Goal: Information Seeking & Learning: Learn about a topic

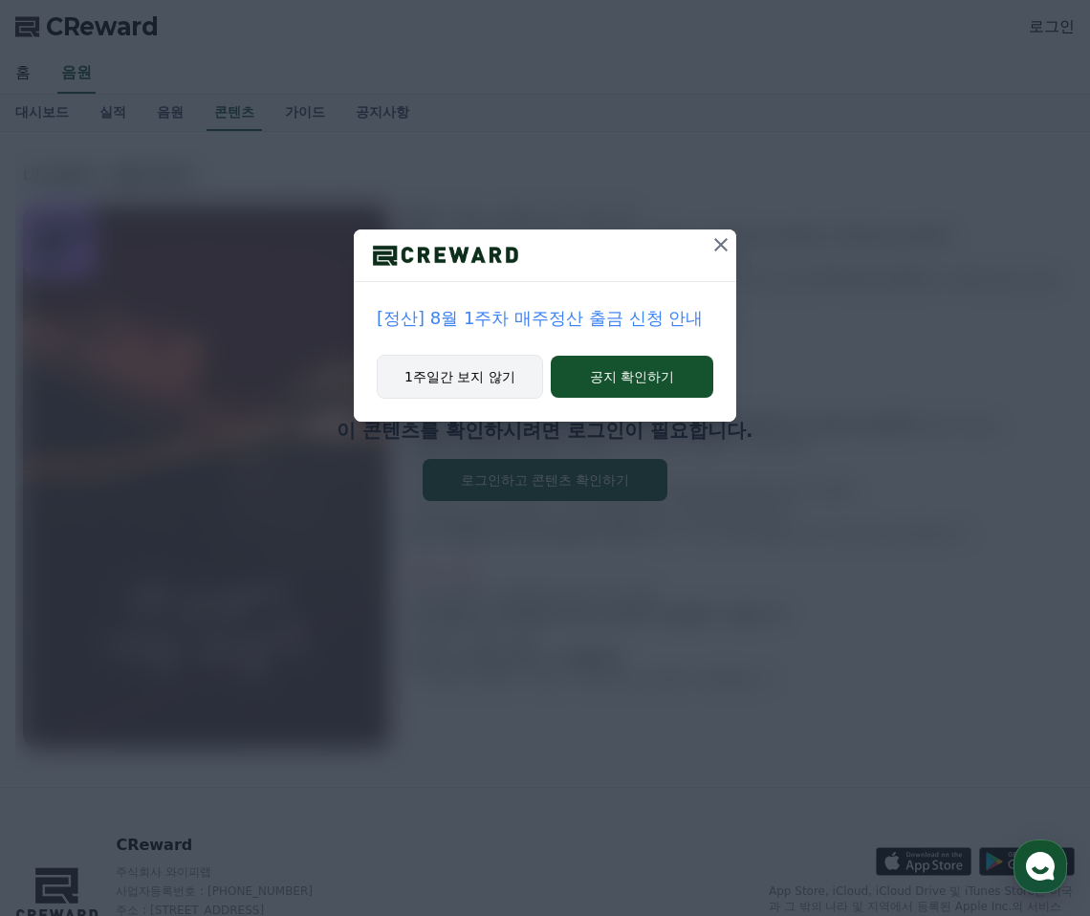
click at [494, 379] on button "1주일간 보지 않기" at bounding box center [460, 377] width 166 height 44
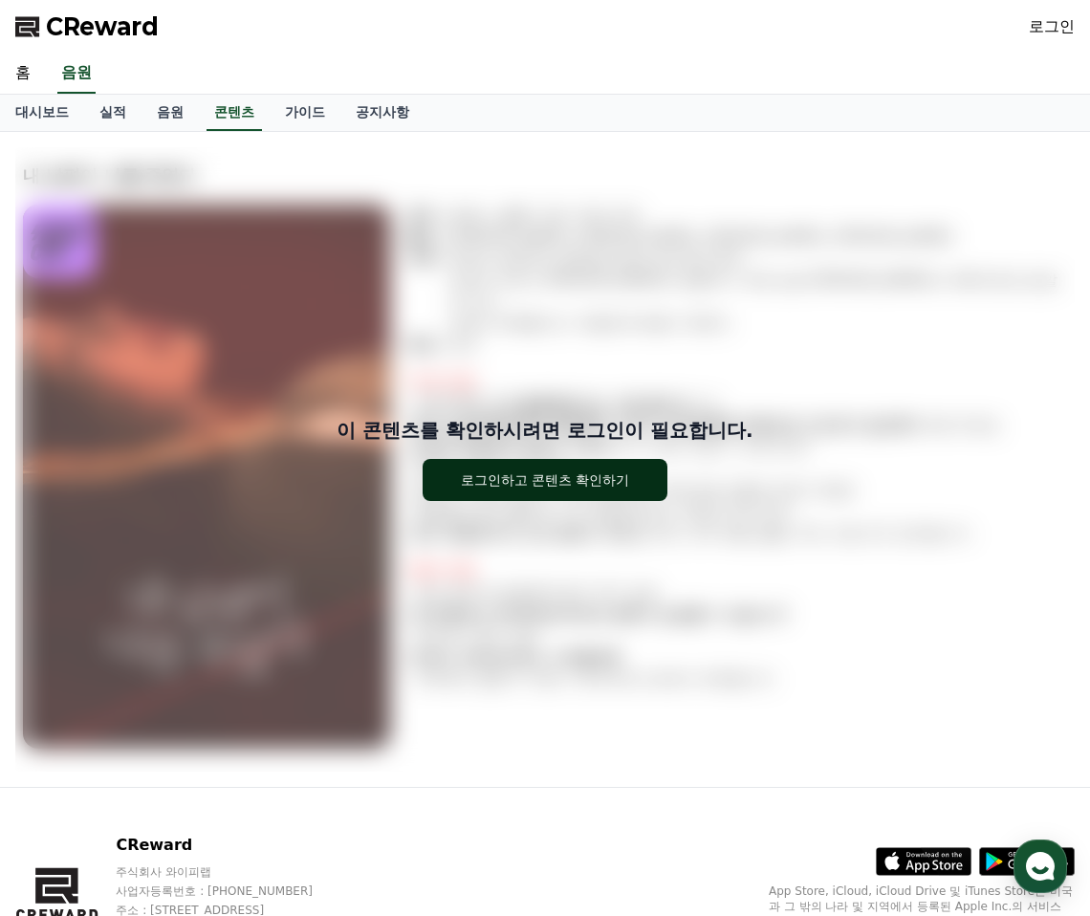
click at [561, 485] on div "로그인하고 콘텐츠 확인하기" at bounding box center [545, 480] width 169 height 19
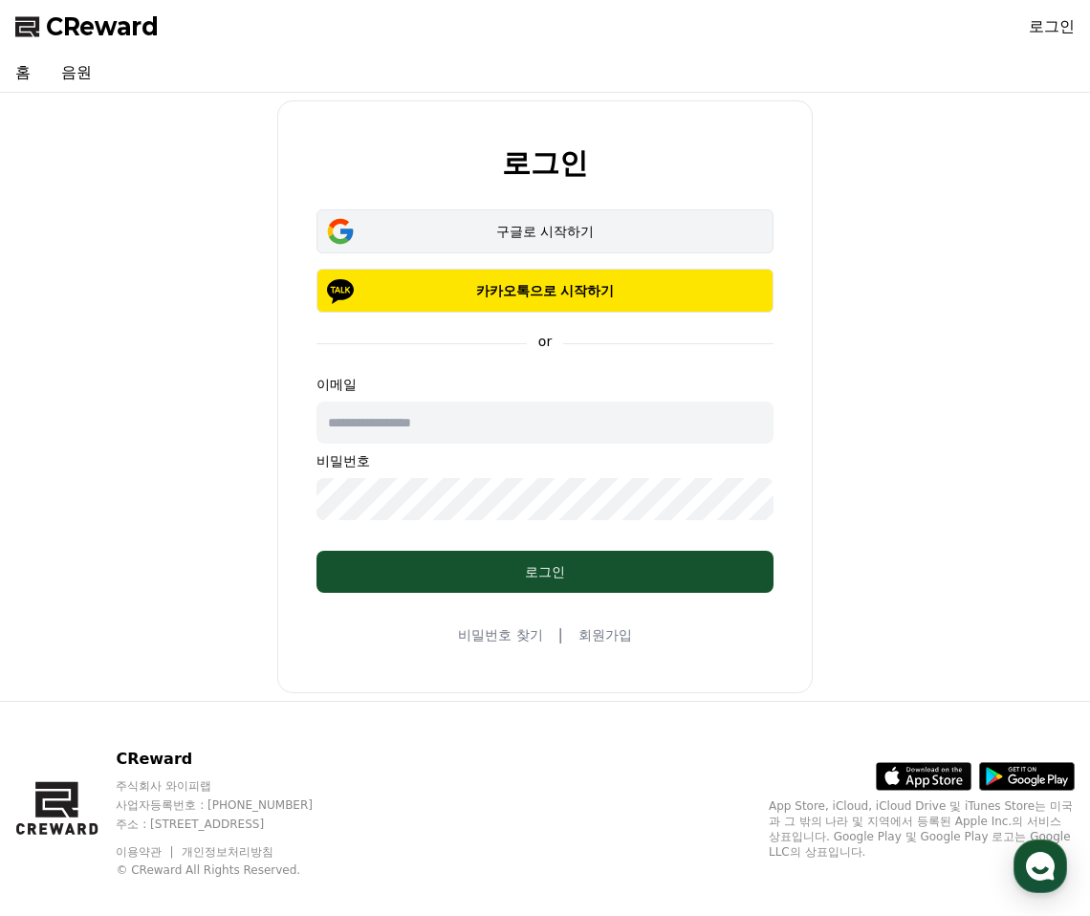
click at [583, 226] on div "구글로 시작하기" at bounding box center [545, 231] width 402 height 19
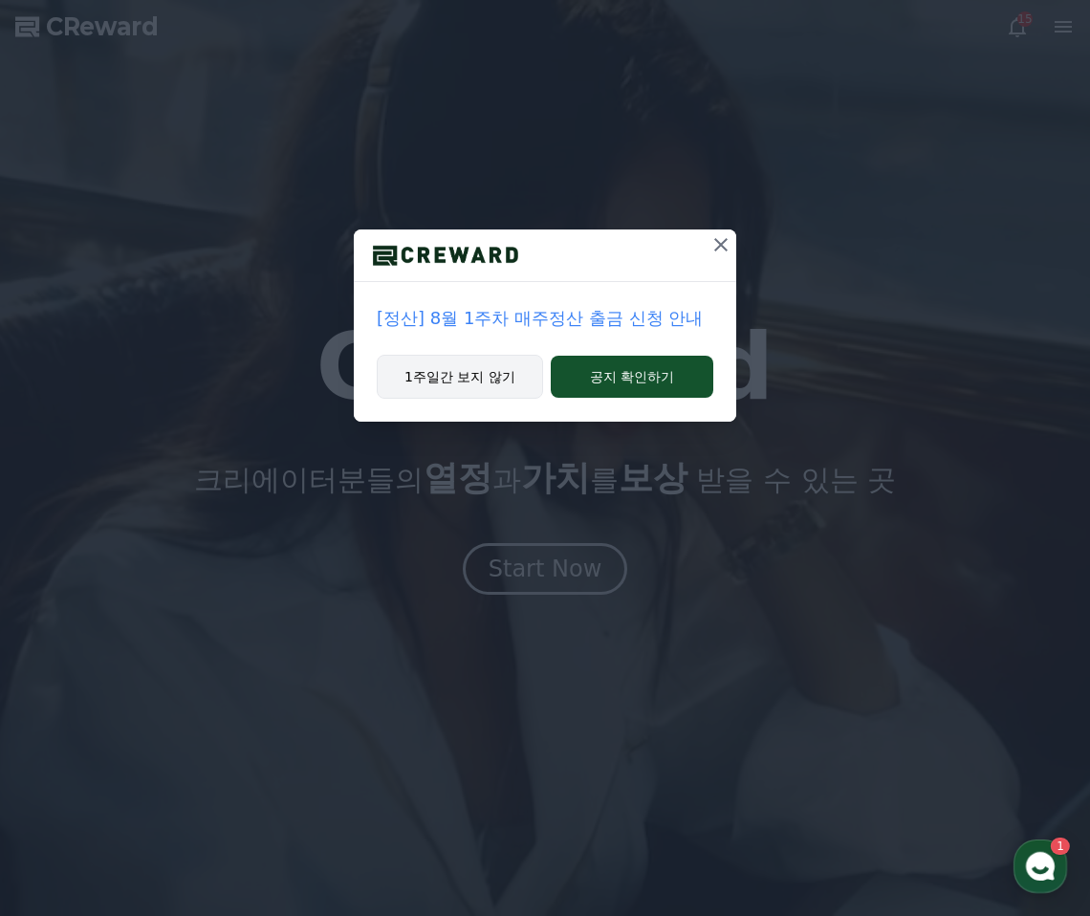
click at [524, 384] on button "1주일간 보지 않기" at bounding box center [460, 377] width 166 height 44
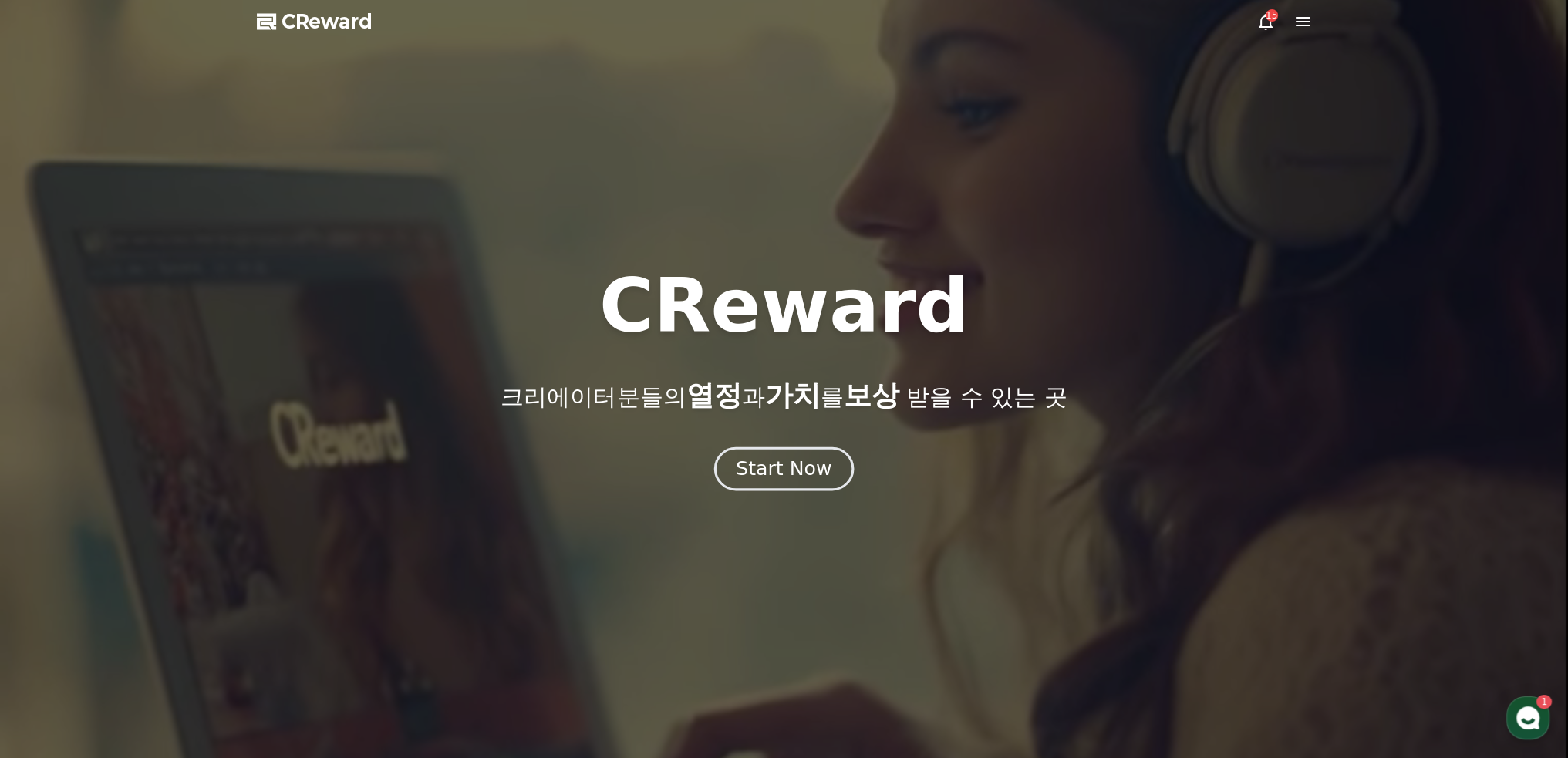
click at [786, 479] on div "Start Now" at bounding box center [783, 469] width 96 height 27
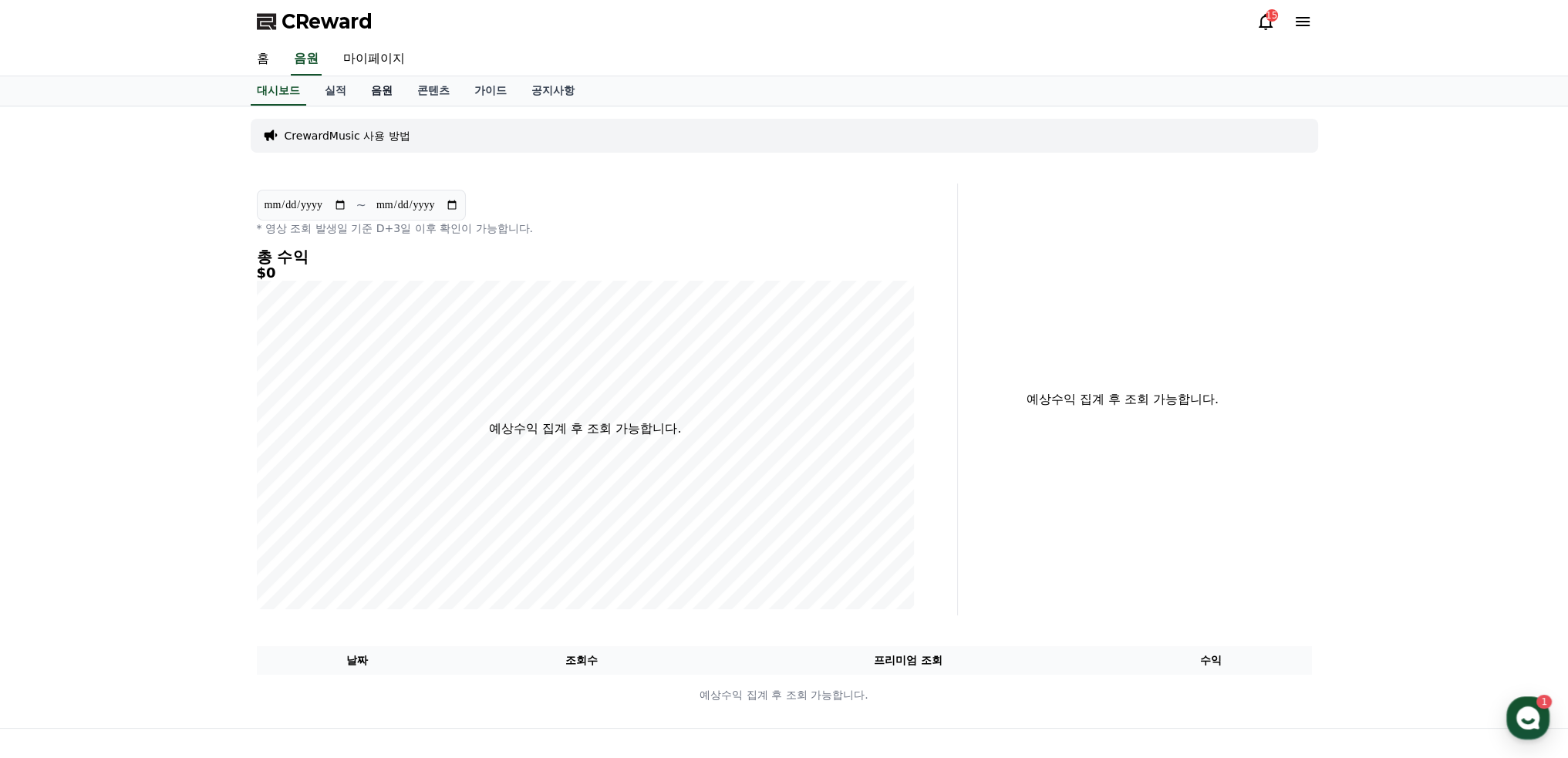
click at [366, 87] on link "음원" at bounding box center [382, 91] width 46 height 29
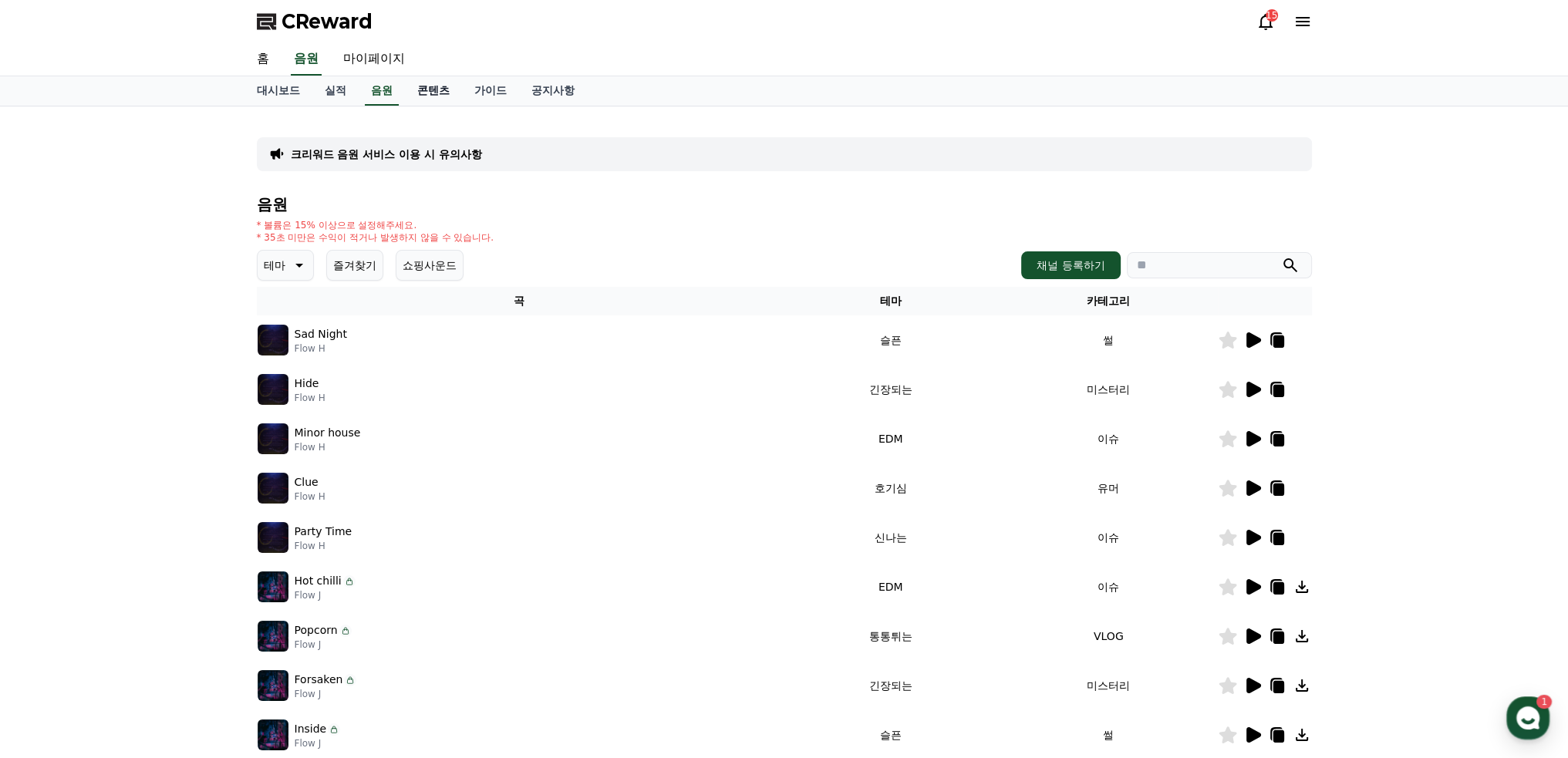
click at [425, 89] on link "콘텐츠" at bounding box center [433, 91] width 57 height 29
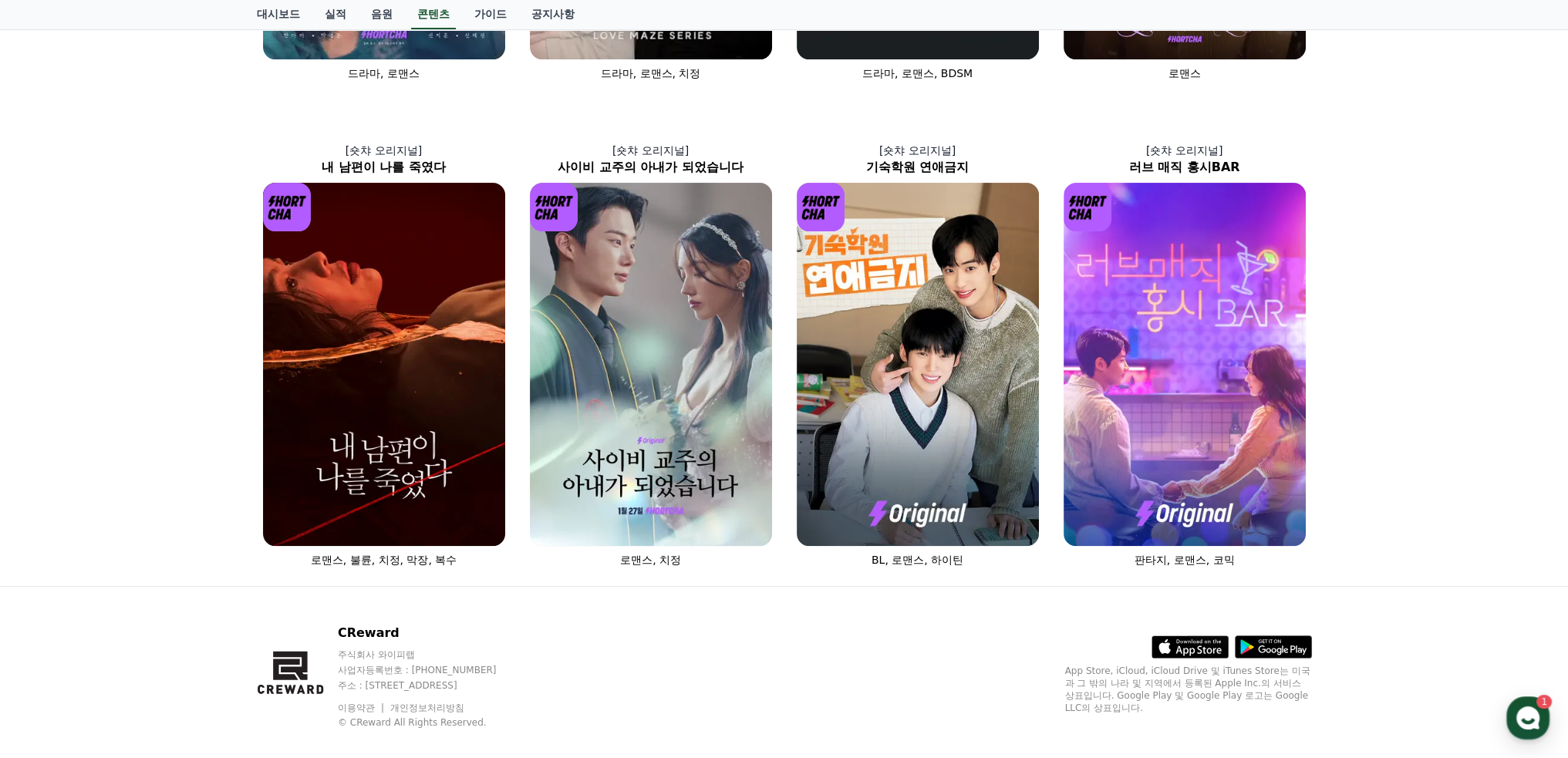
scroll to position [429, 0]
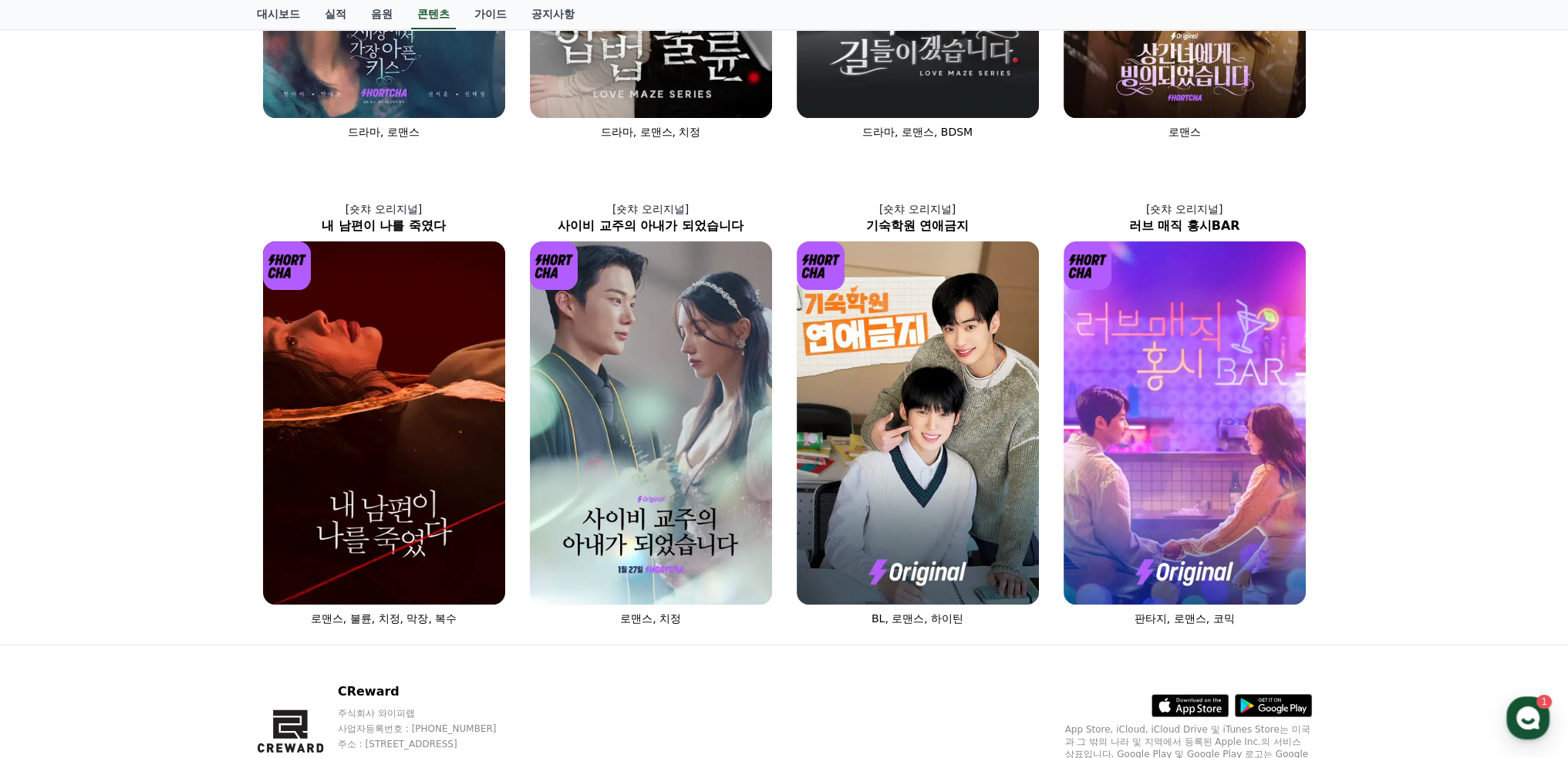
click at [878, 645] on div "CReward 주식회사 와이피랩 사업자등록번호 : [PHONE_NUMBER] 주소 : [STREET_ADDRESS] 이용약관 개인정보처리방침 …" at bounding box center [784, 740] width 1080 height 191
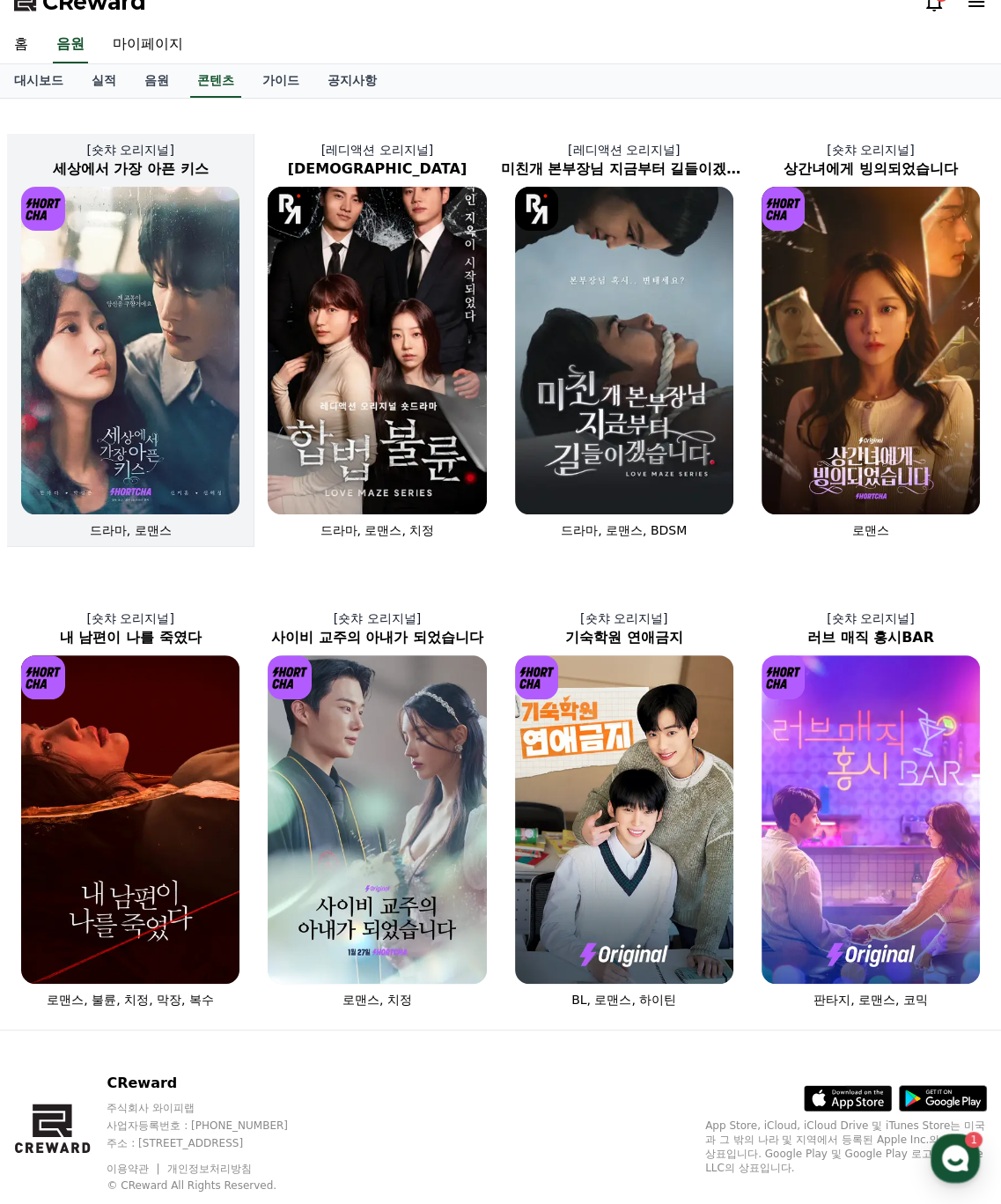
scroll to position [0, 0]
